Goal: Task Accomplishment & Management: Use online tool/utility

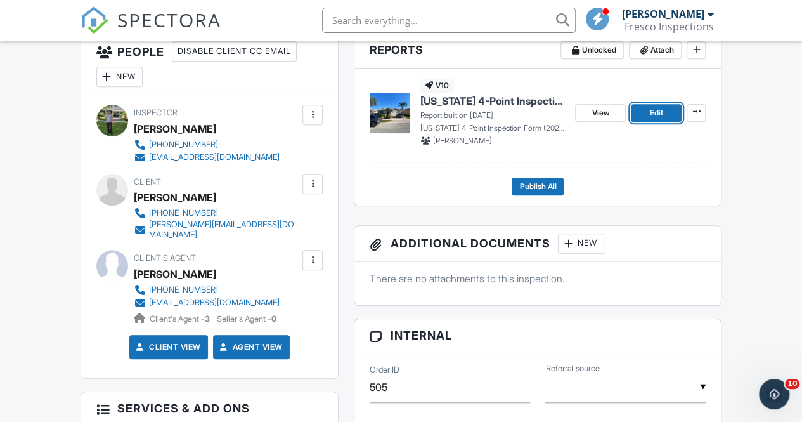
click at [644, 122] on link "Edit" at bounding box center [656, 113] width 51 height 18
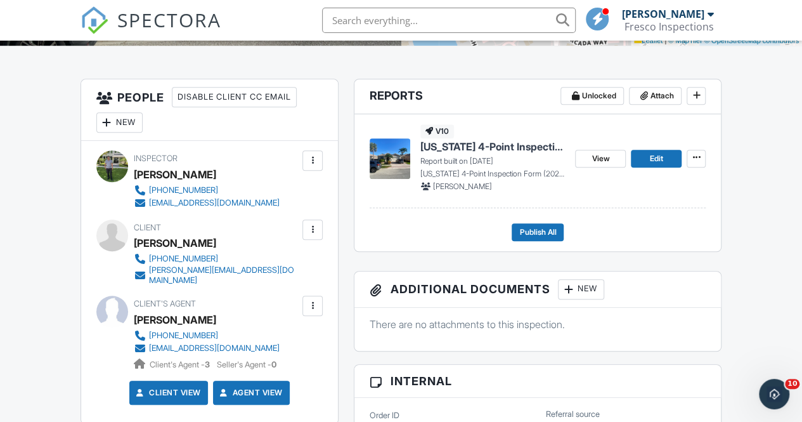
scroll to position [293, 0]
click at [608, 165] on span "View" at bounding box center [600, 158] width 18 height 13
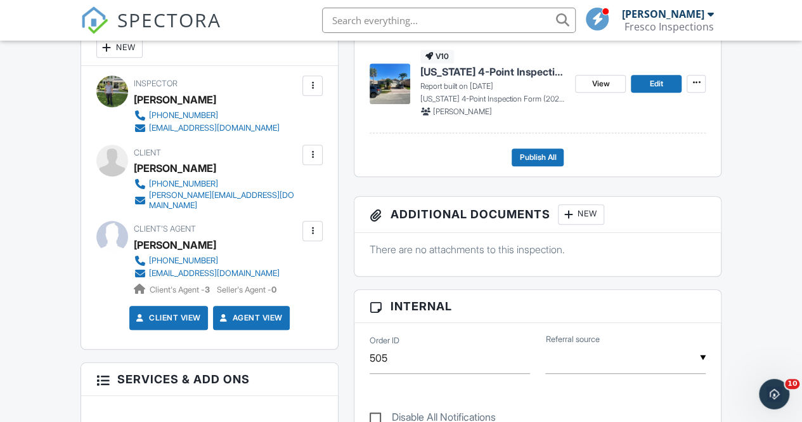
scroll to position [379, 0]
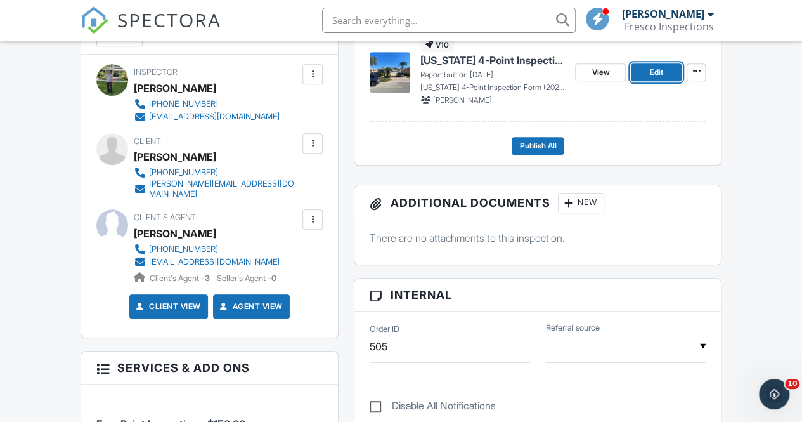
click at [667, 78] on link "Edit" at bounding box center [656, 72] width 51 height 18
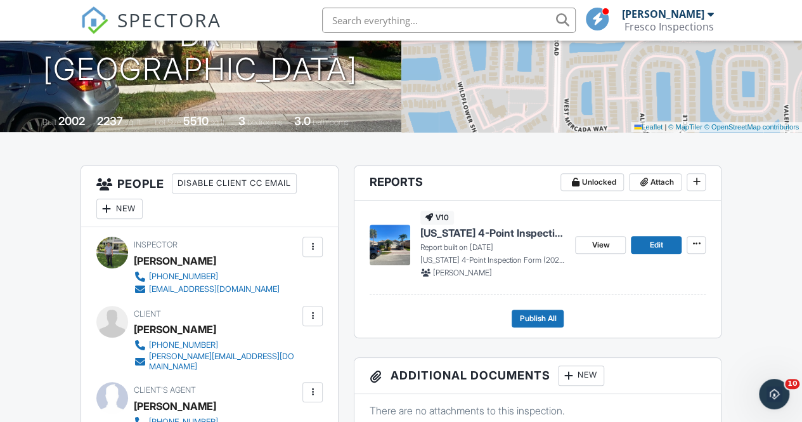
scroll to position [209, 0]
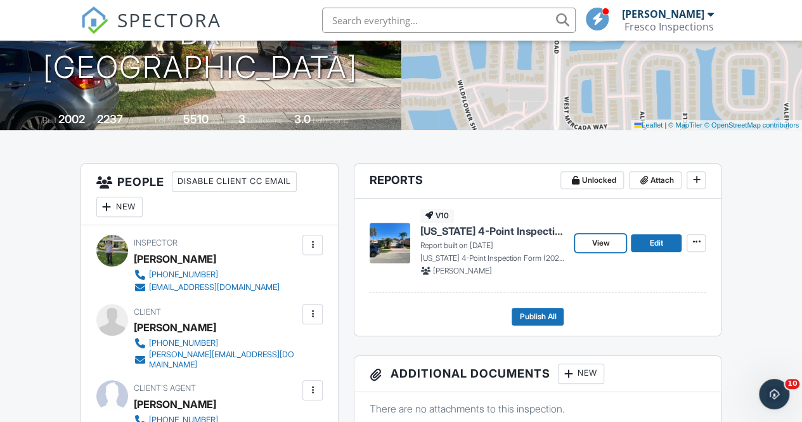
click at [598, 252] on link "View" at bounding box center [600, 243] width 51 height 18
